Goal: Find specific fact: Find specific fact

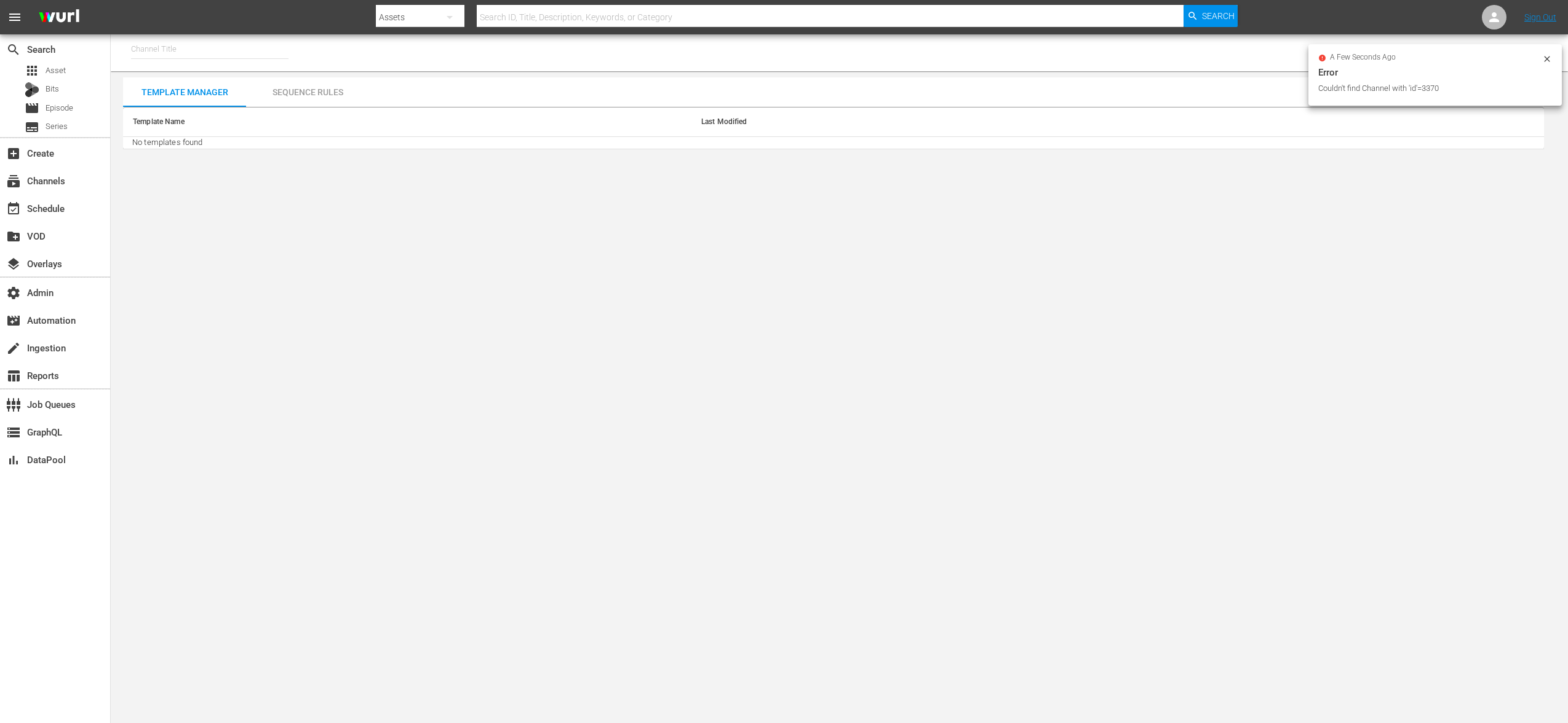
click at [578, 13] on input "text" at bounding box center [830, 17] width 707 height 29
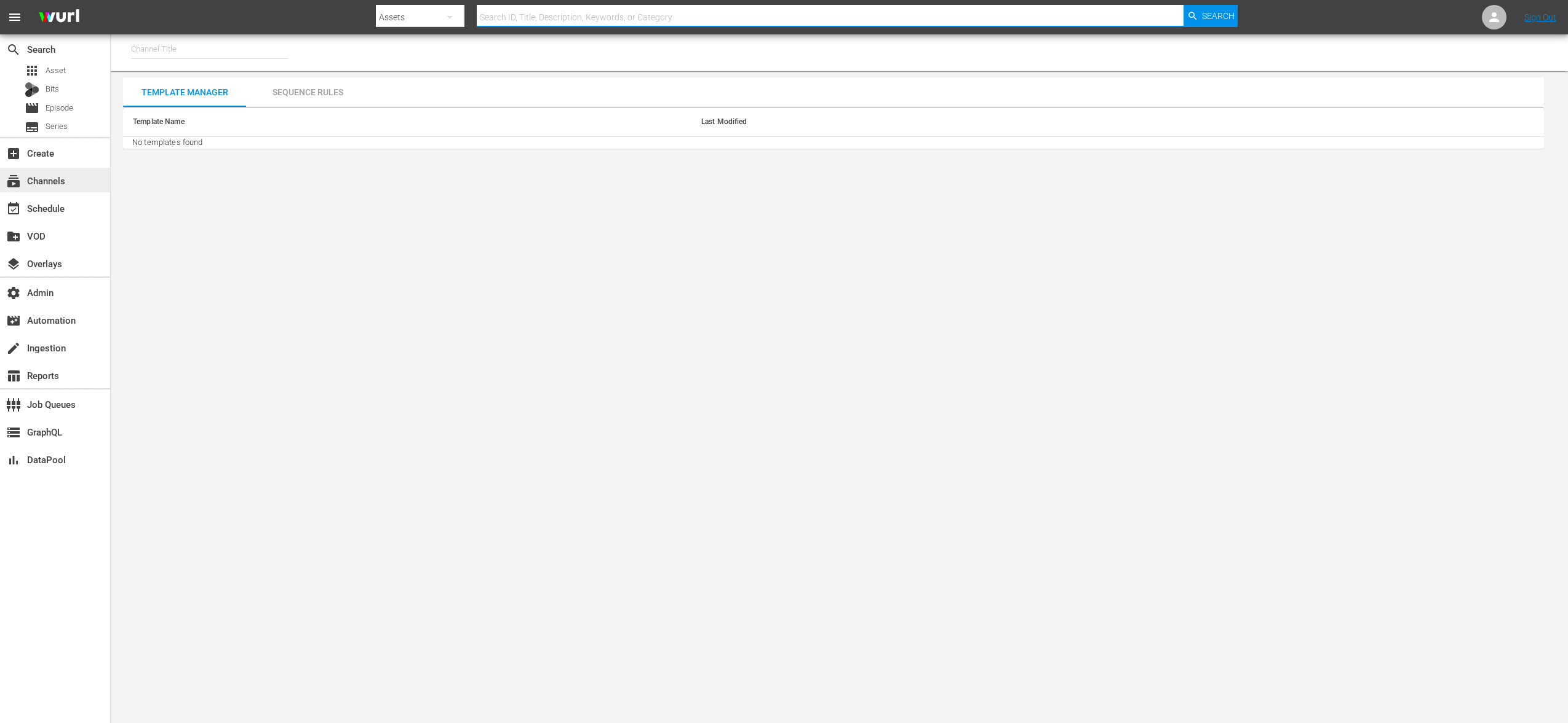
click at [67, 175] on div "subscriptions Channels" at bounding box center [34, 179] width 69 height 11
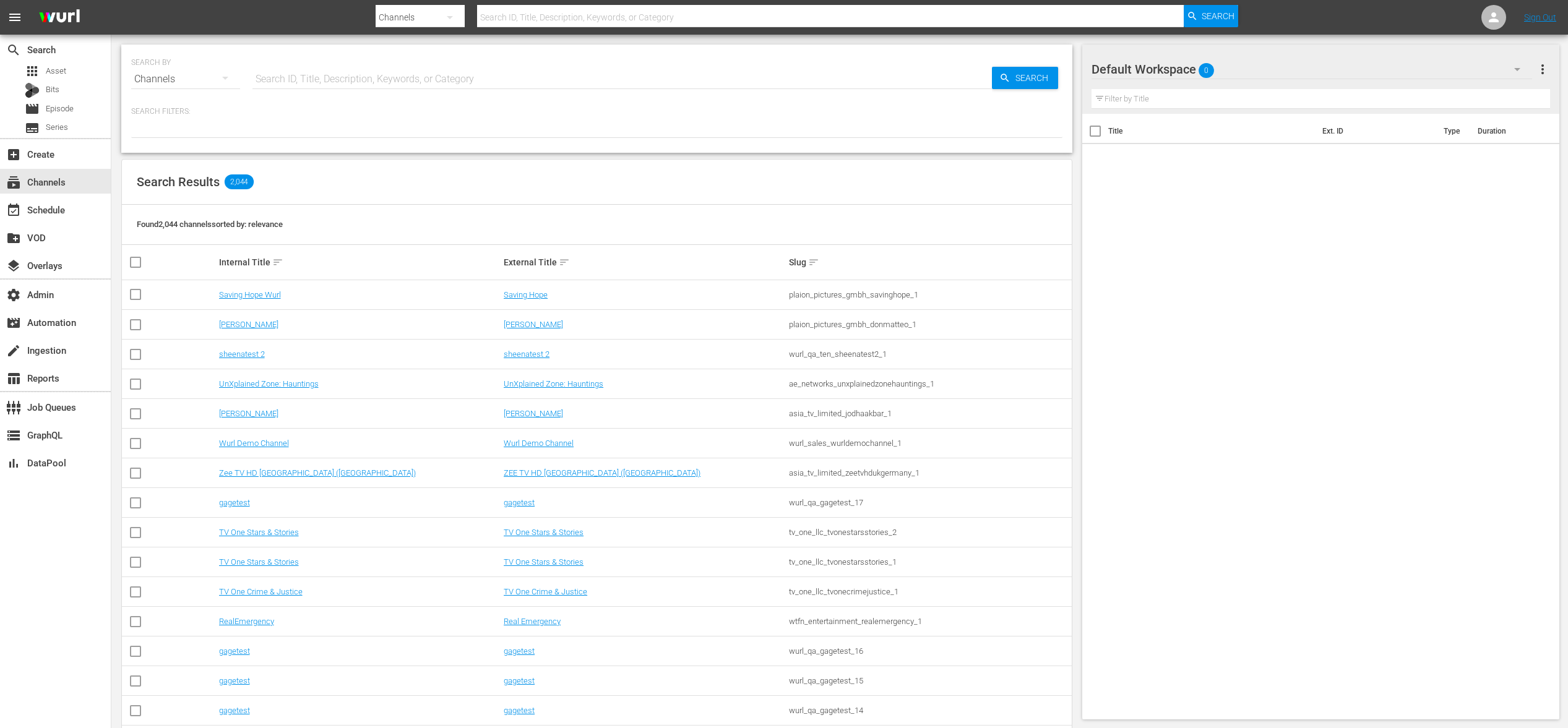
click at [536, 4] on div at bounding box center [807, 4] width 862 height 3
click at [526, 19] on input "text" at bounding box center [830, 17] width 707 height 30
type input "[PERSON_NAME]"
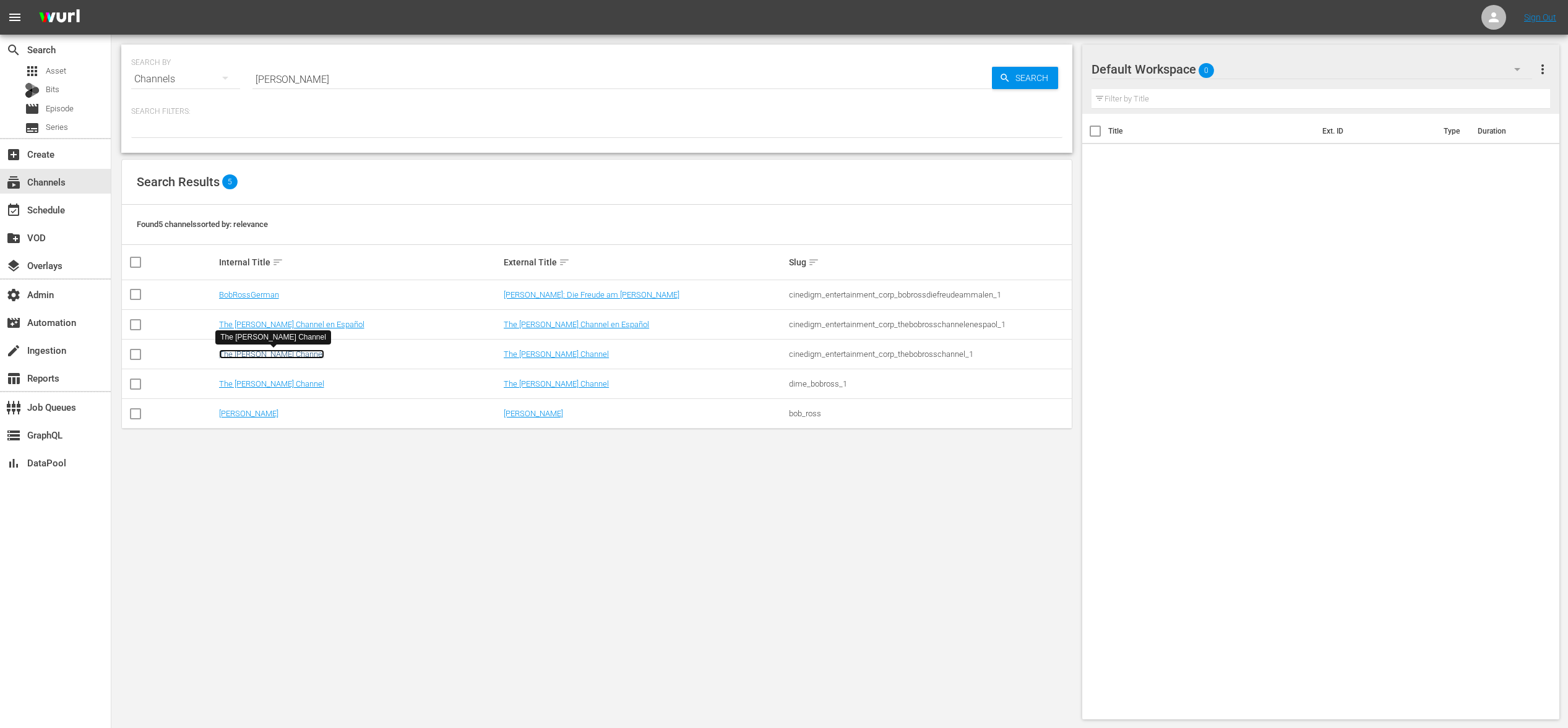
click at [278, 355] on link "The [PERSON_NAME] Channel" at bounding box center [271, 354] width 105 height 9
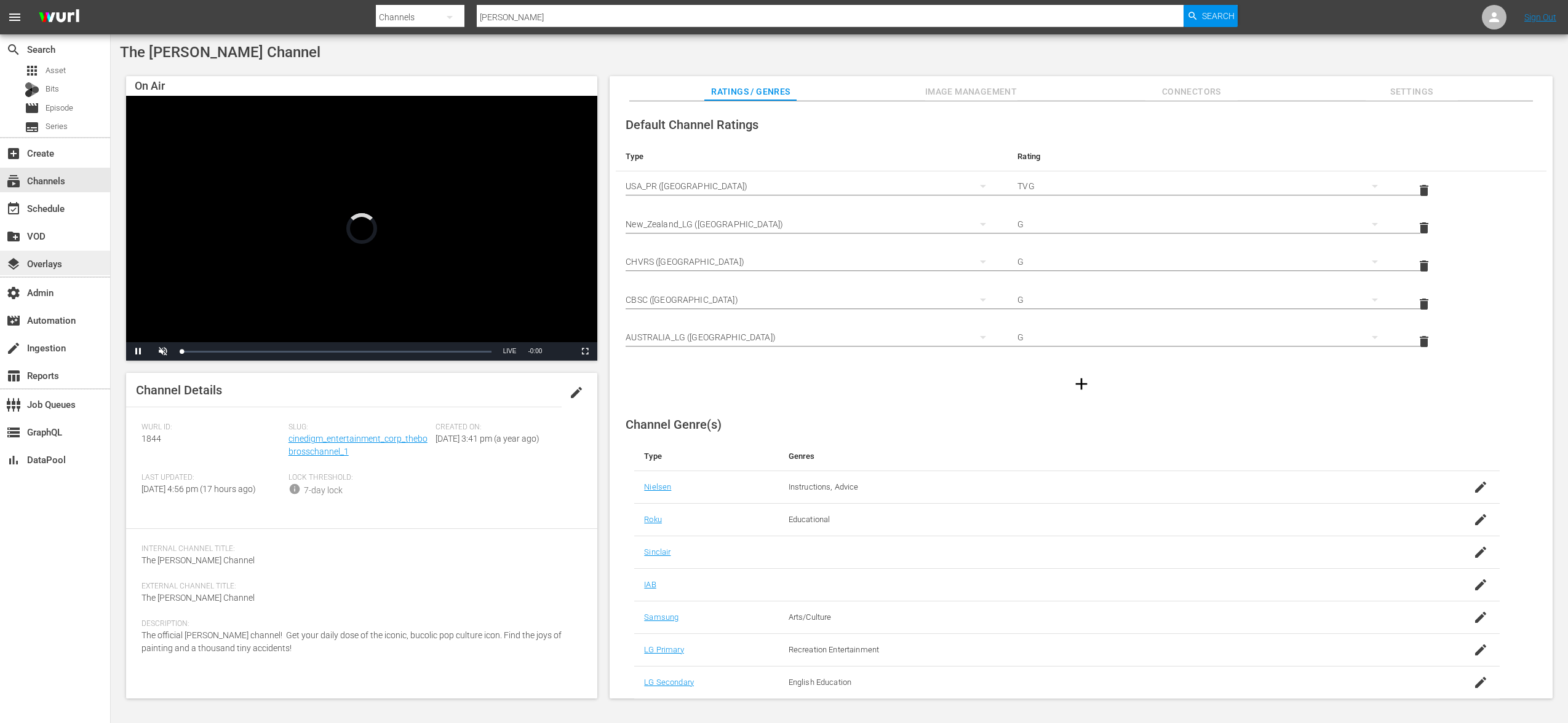
click at [30, 257] on div "layers Overlays" at bounding box center [34, 261] width 69 height 11
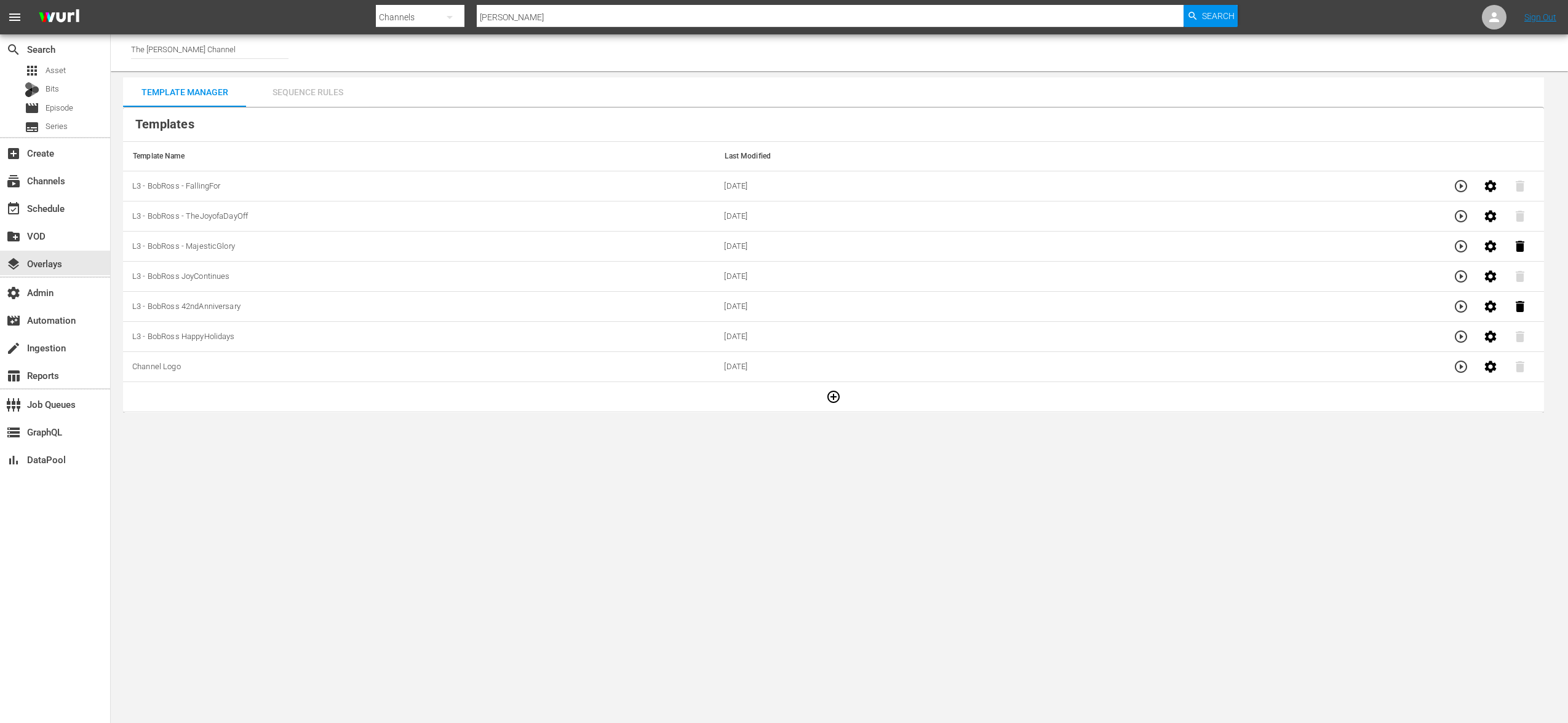
click at [303, 86] on div "Sequence Rules" at bounding box center [307, 92] width 123 height 29
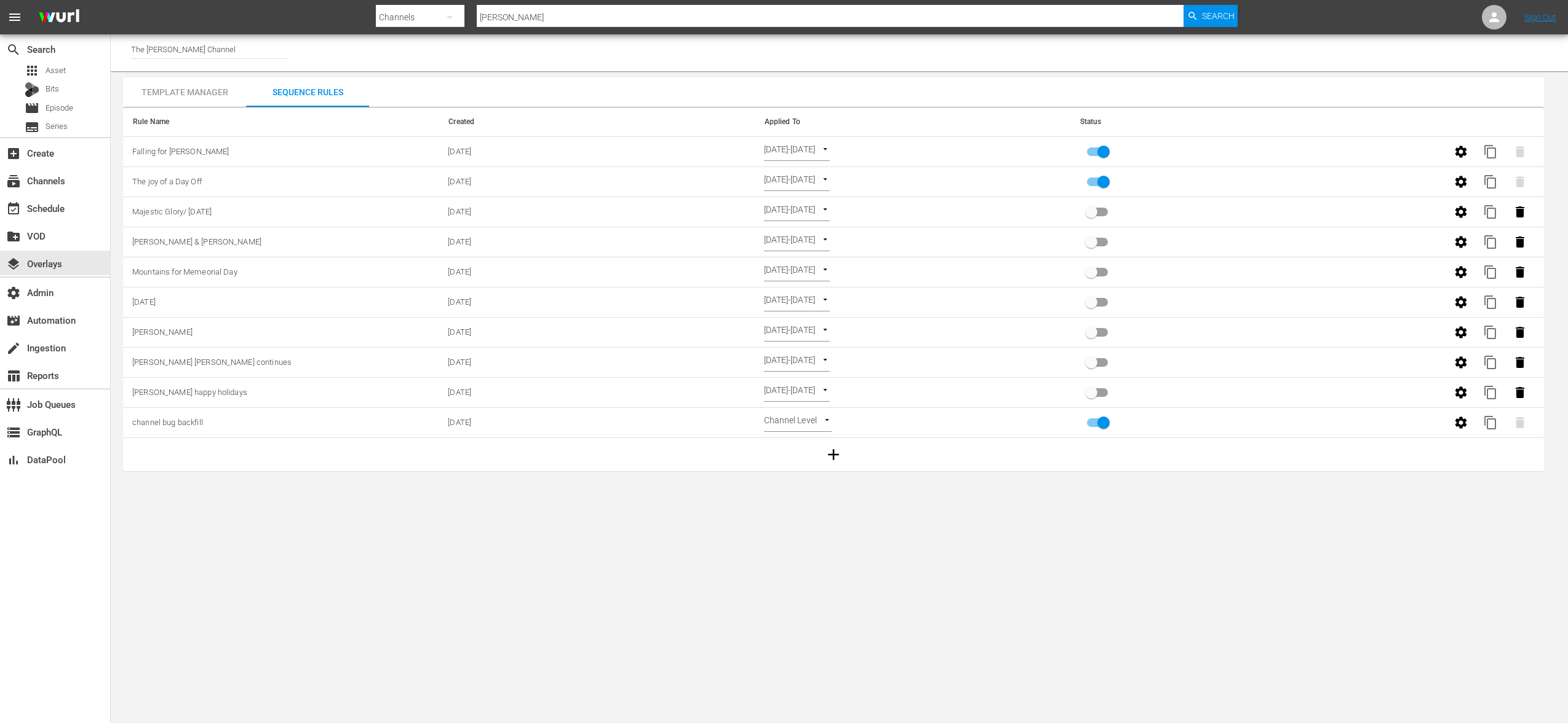
click at [212, 94] on div "Template Manager" at bounding box center [184, 92] width 123 height 29
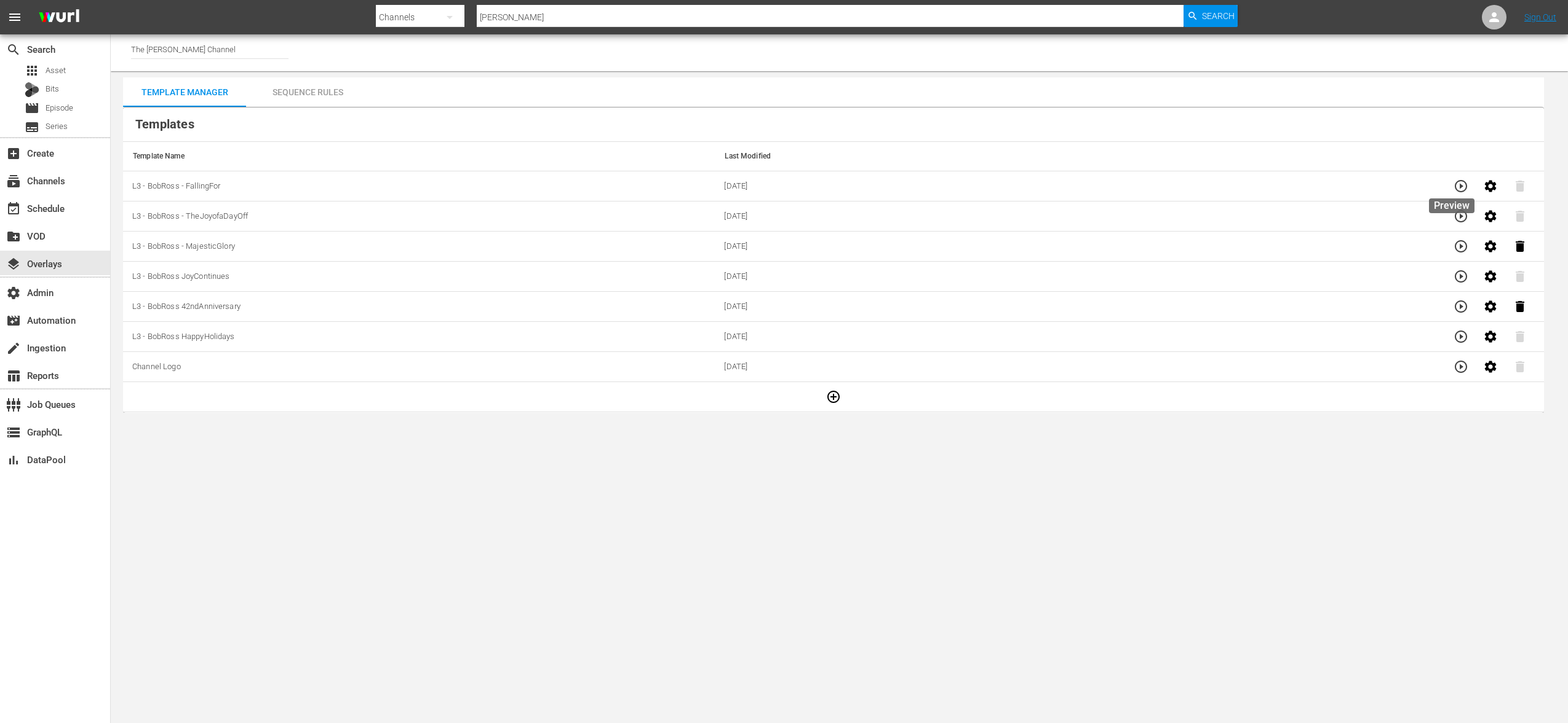
click at [1457, 190] on icon "button" at bounding box center [1460, 186] width 15 height 15
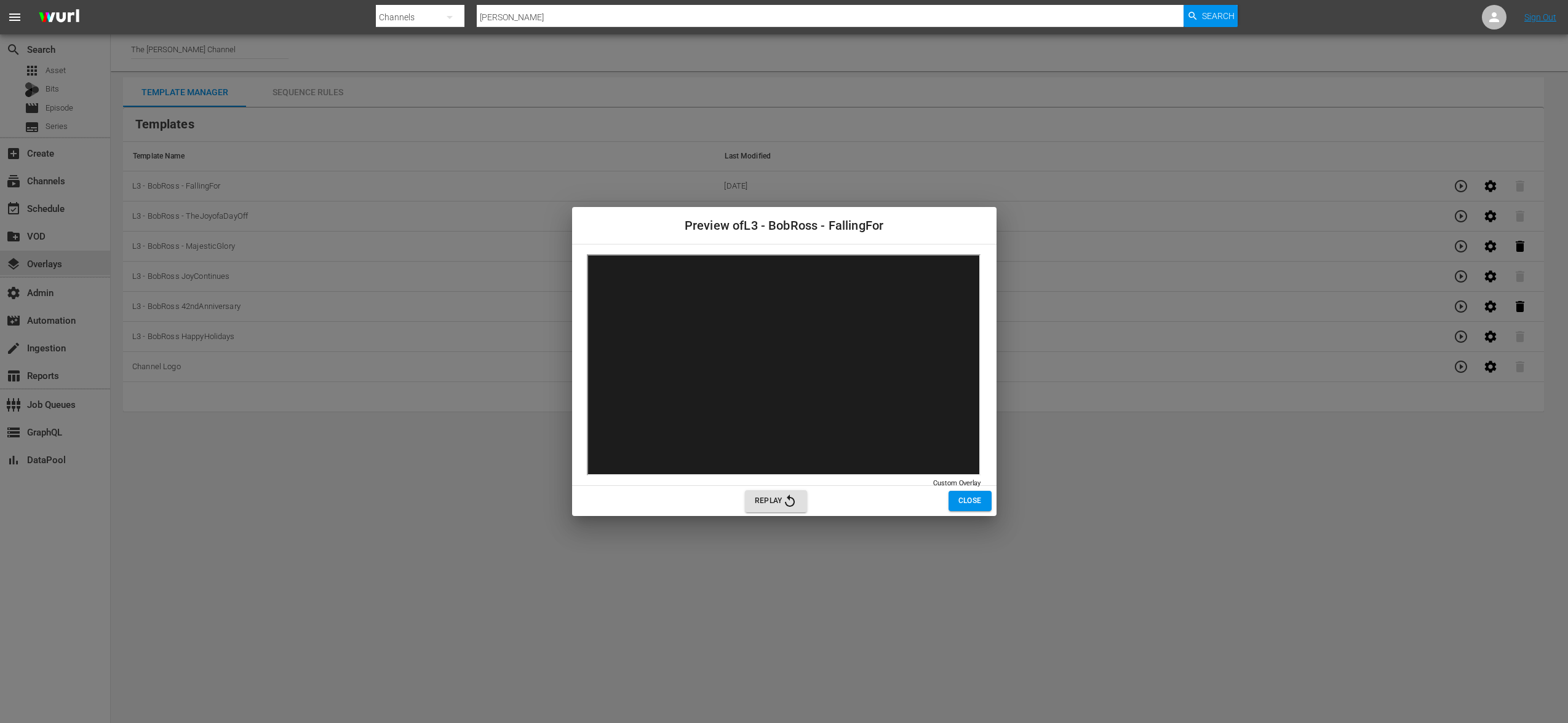
click at [970, 506] on span "Close" at bounding box center [970, 501] width 23 height 13
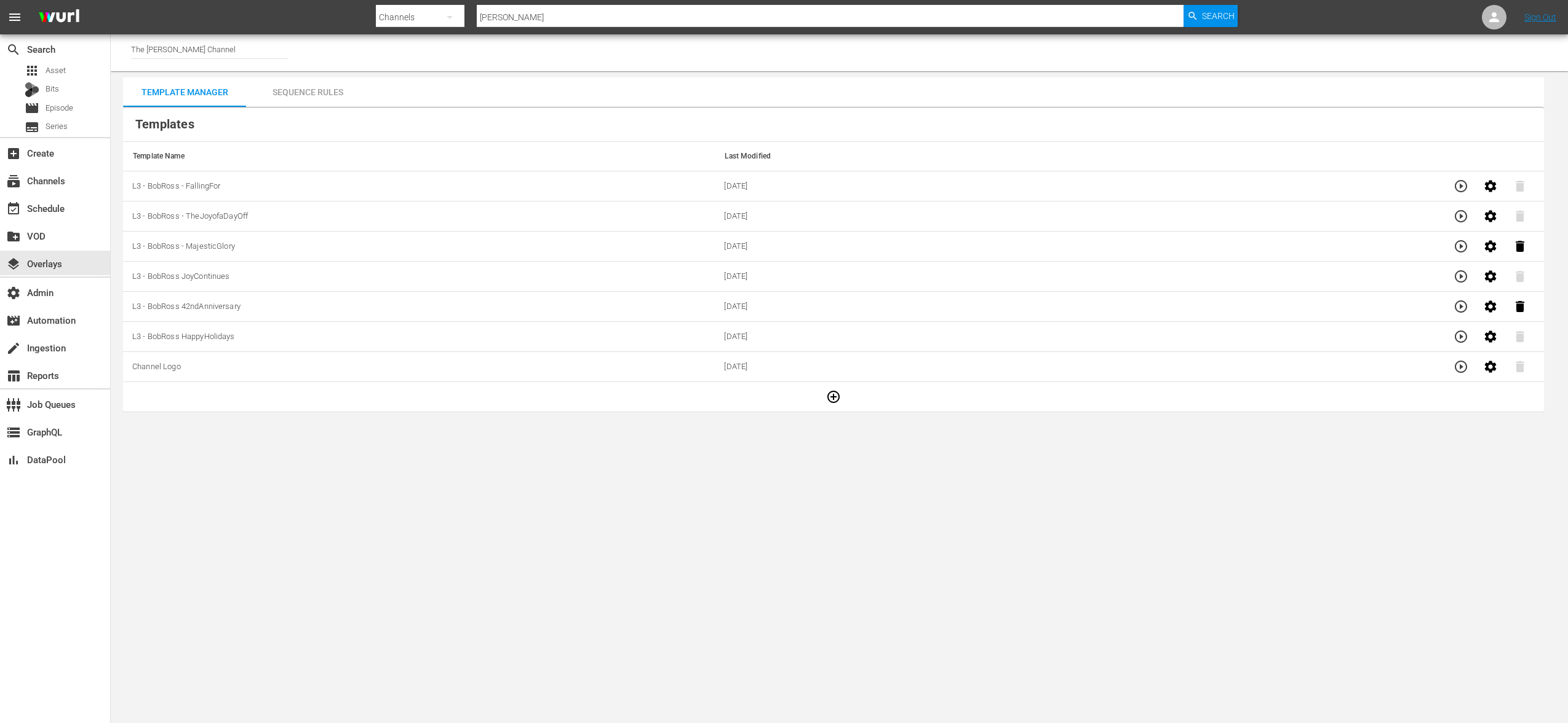
drag, startPoint x: 165, startPoint y: 105, endPoint x: 174, endPoint y: 101, distance: 9.8
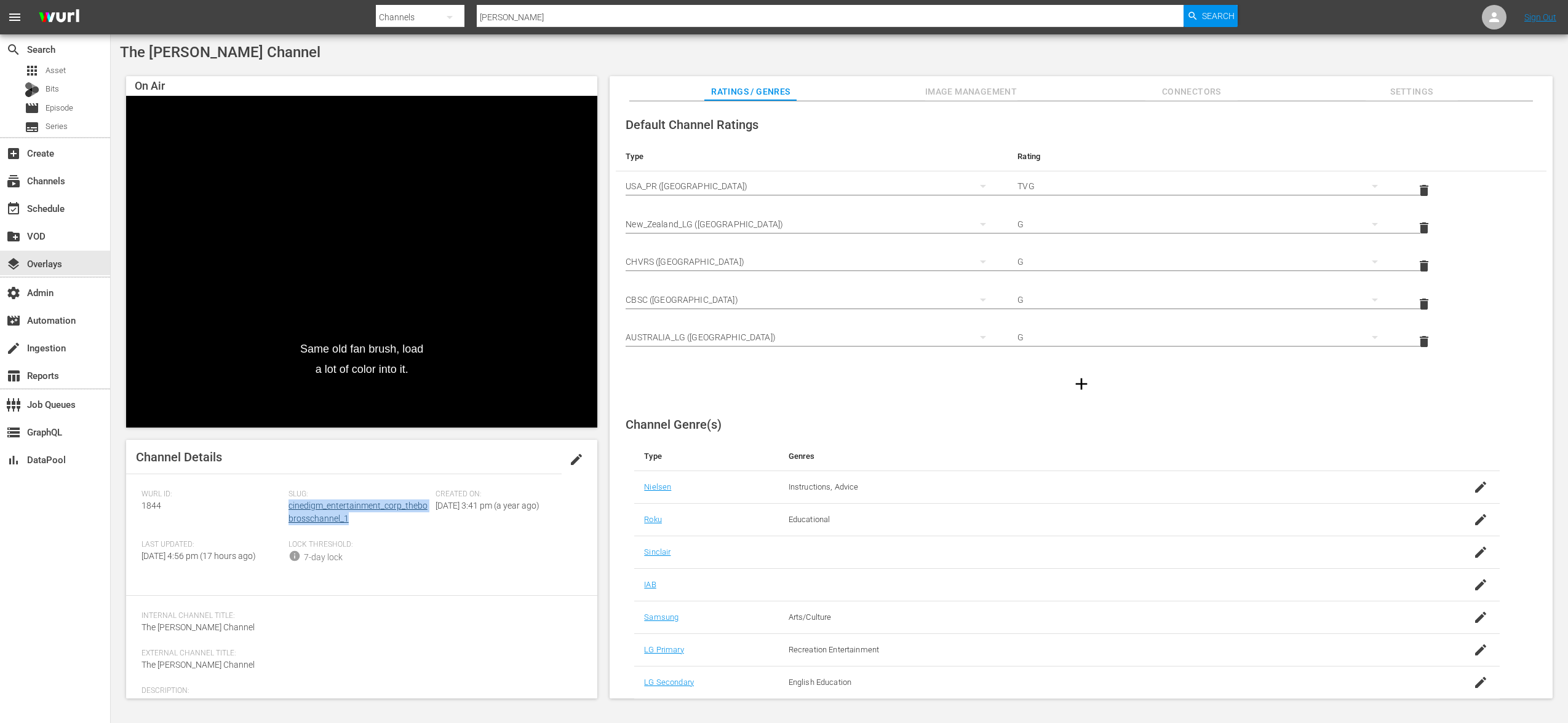
drag, startPoint x: 354, startPoint y: 519, endPoint x: 287, endPoint y: 509, distance: 67.7
click at [288, 509] on div "Slug: cinedigm_entertainment_corp_thebobrosschannel_1" at bounding box center [361, 515] width 147 height 51
copy link "cinedigm_entertainment_corp_thebobrosschannel_1"
